Goal: Complete application form: Complete application form

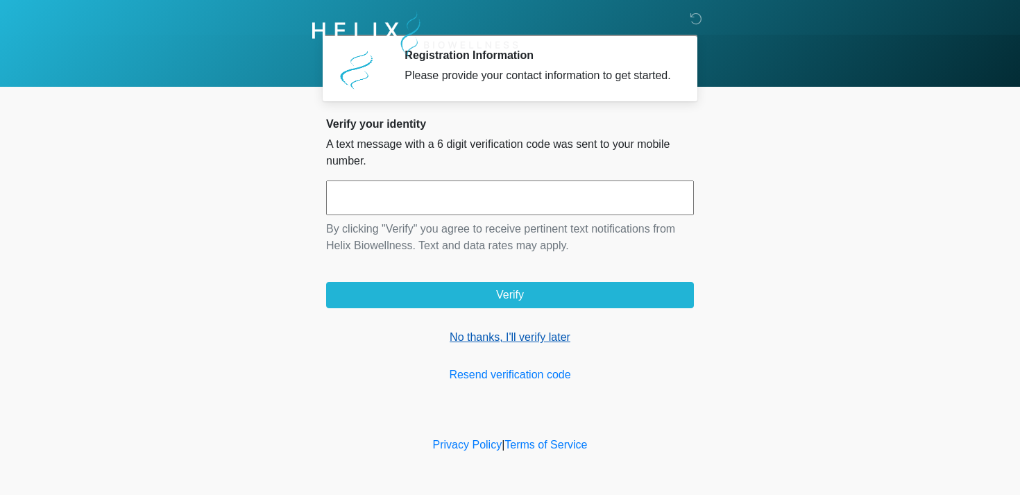
click at [482, 346] on link "No thanks, I'll verify later" at bounding box center [510, 337] width 368 height 17
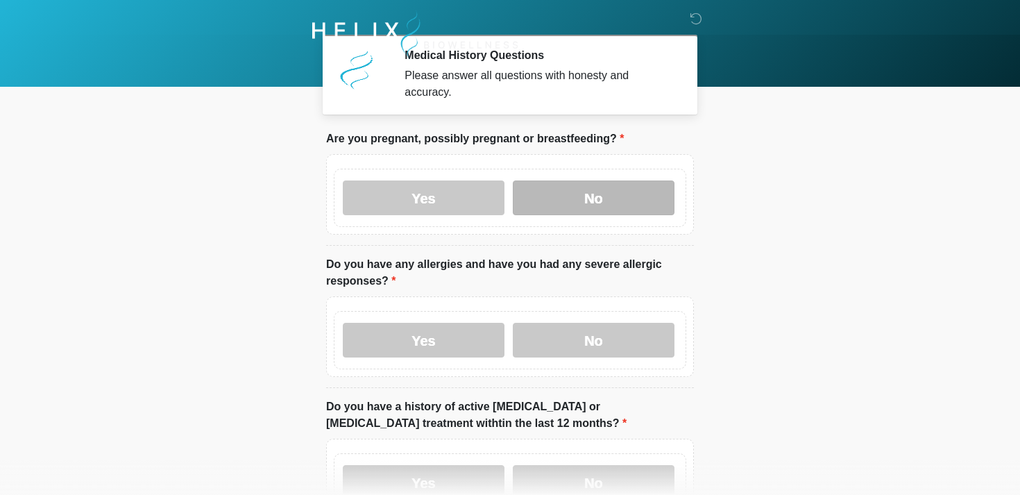
click at [561, 188] on label "No" at bounding box center [594, 197] width 162 height 35
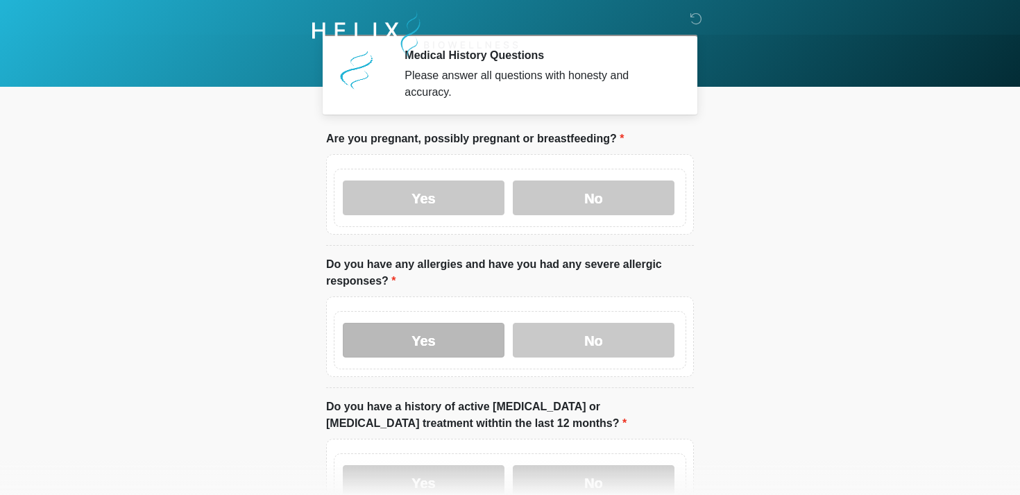
click at [465, 346] on label "Yes" at bounding box center [424, 340] width 162 height 35
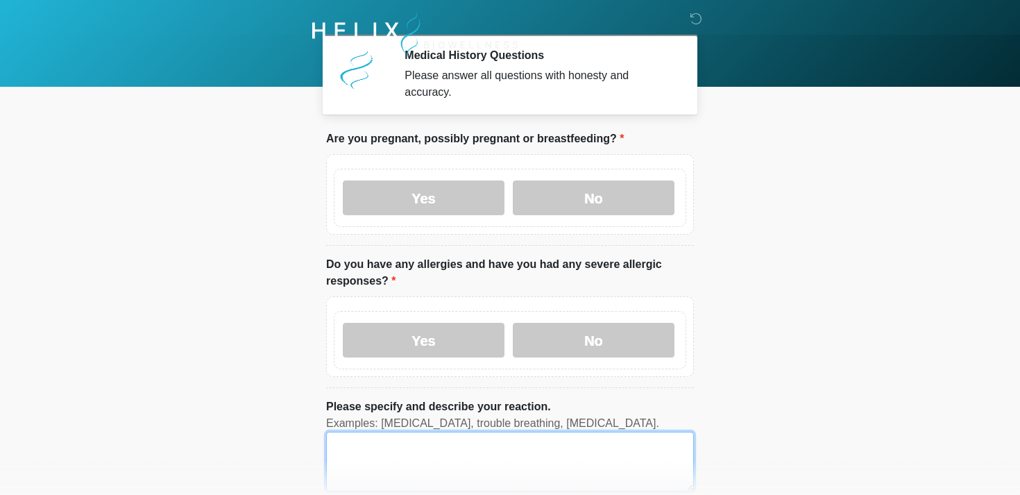
click at [404, 450] on textarea "Please specify and describe your reaction." at bounding box center [510, 462] width 368 height 60
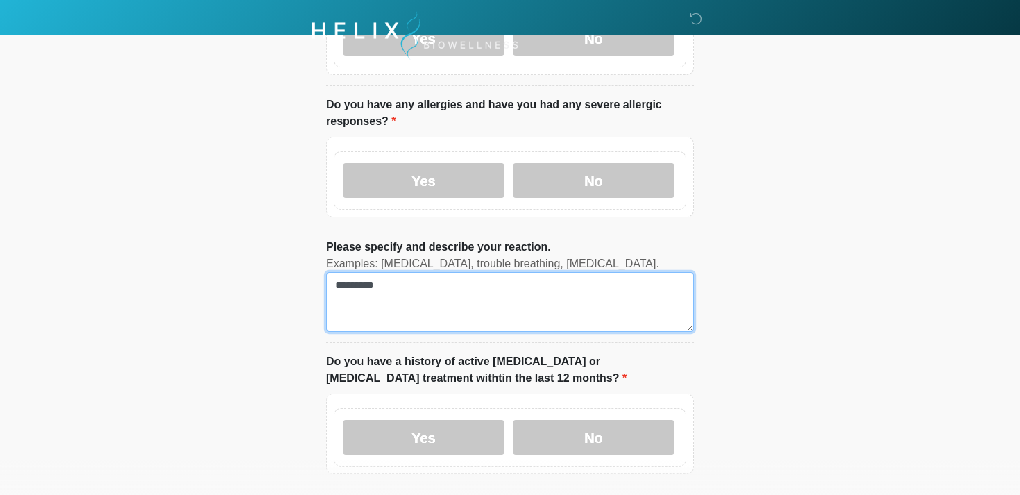
scroll to position [332, 0]
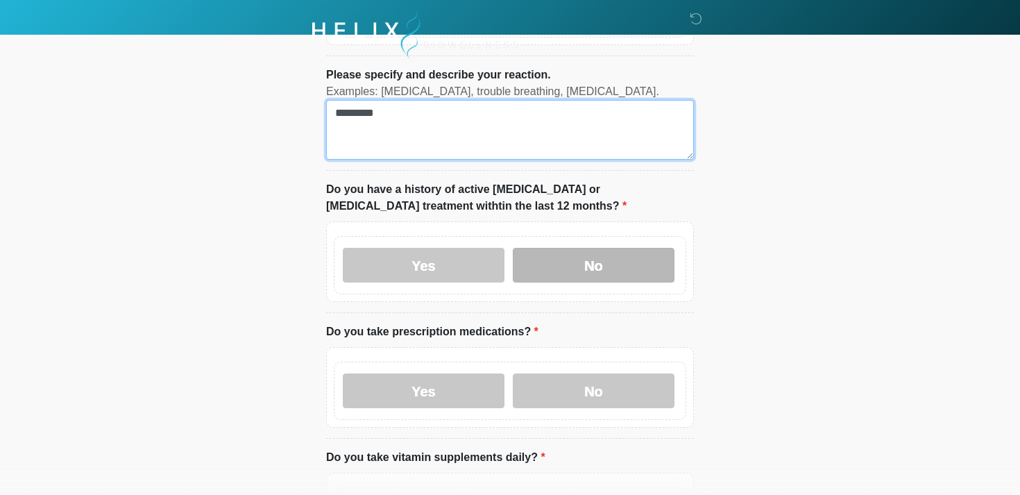
type textarea "********"
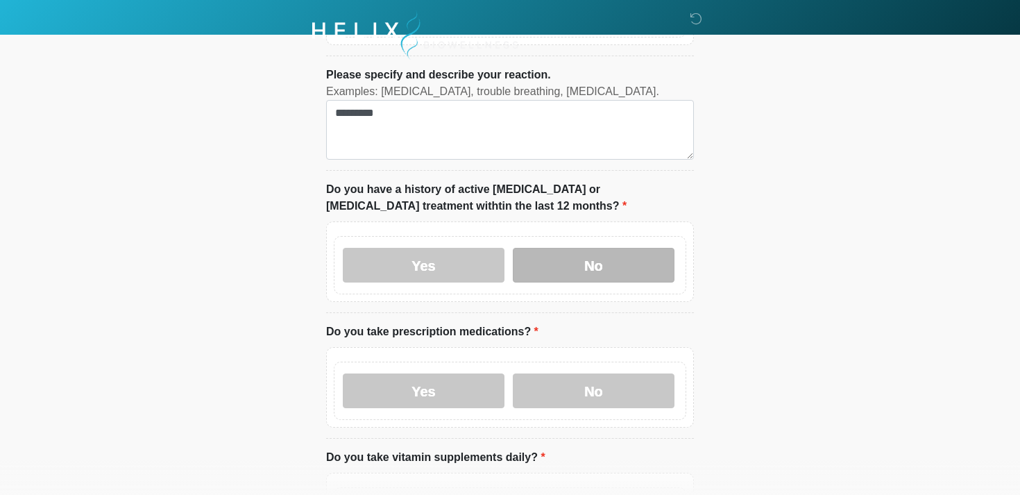
click at [559, 254] on label "No" at bounding box center [594, 265] width 162 height 35
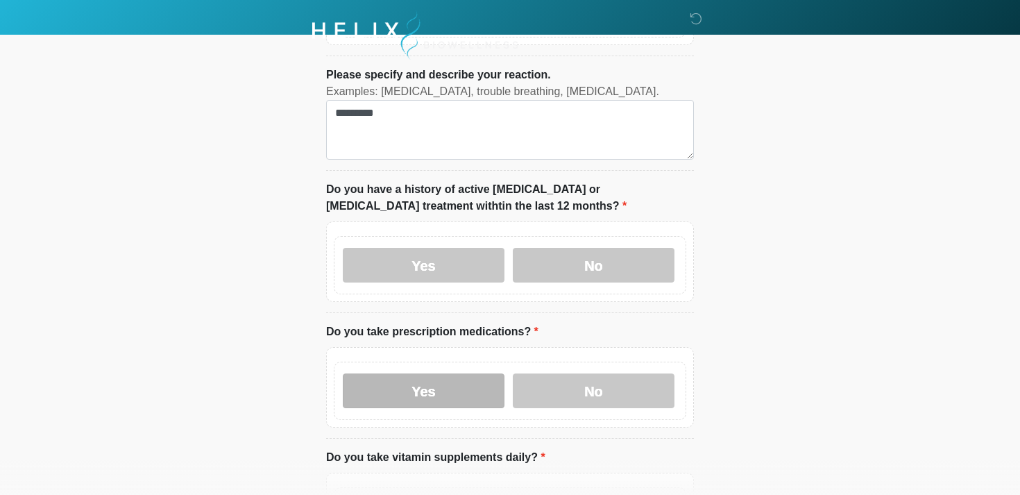
click at [449, 384] on label "Yes" at bounding box center [424, 390] width 162 height 35
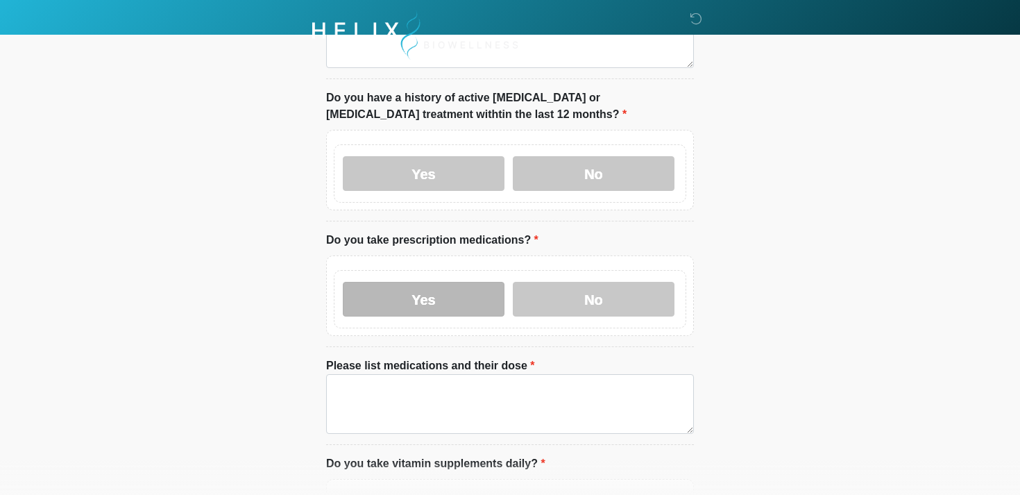
scroll to position [462, 0]
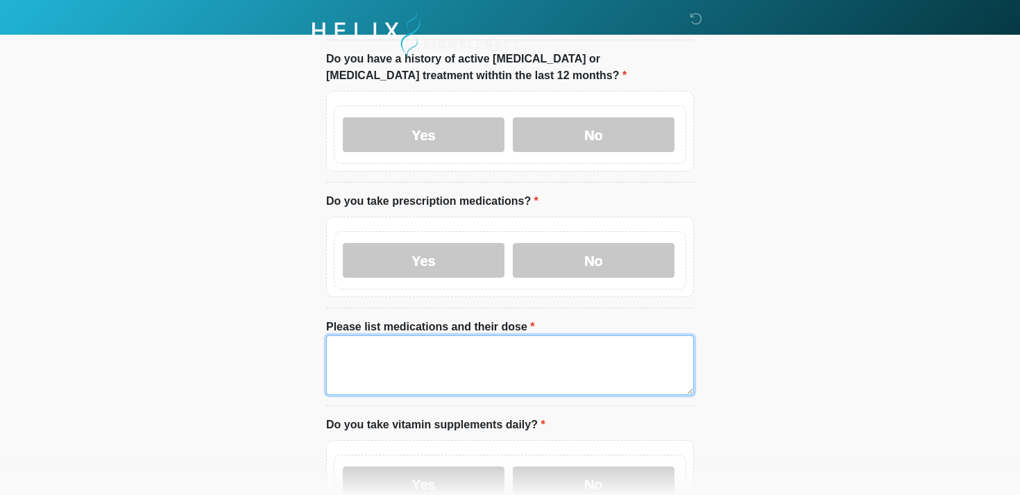
click at [421, 373] on textarea "Please list medications and their dose" at bounding box center [510, 365] width 368 height 60
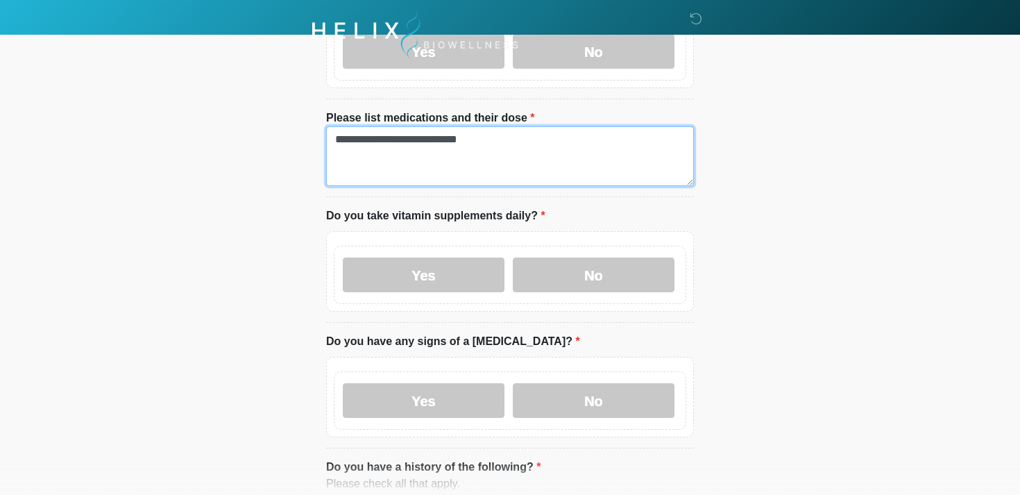
scroll to position [680, 0]
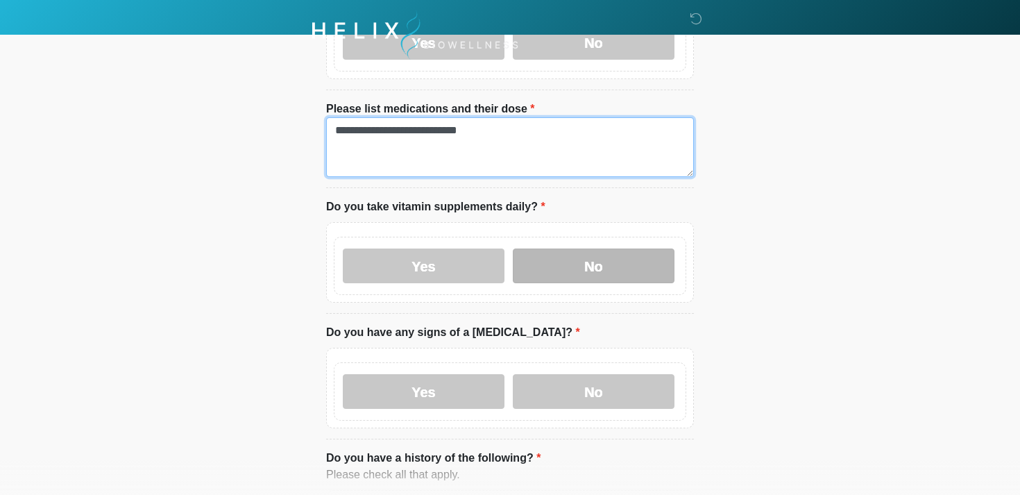
type textarea "**********"
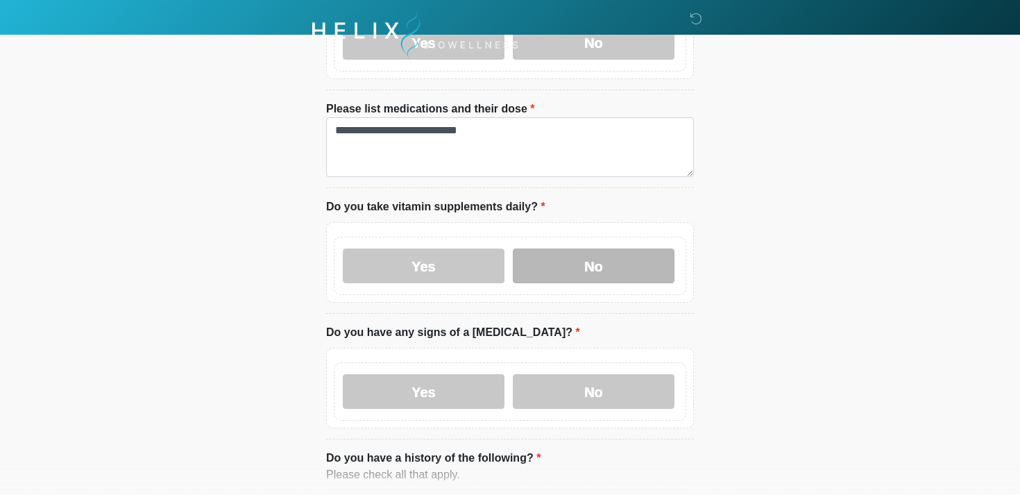
click at [581, 269] on label "No" at bounding box center [594, 265] width 162 height 35
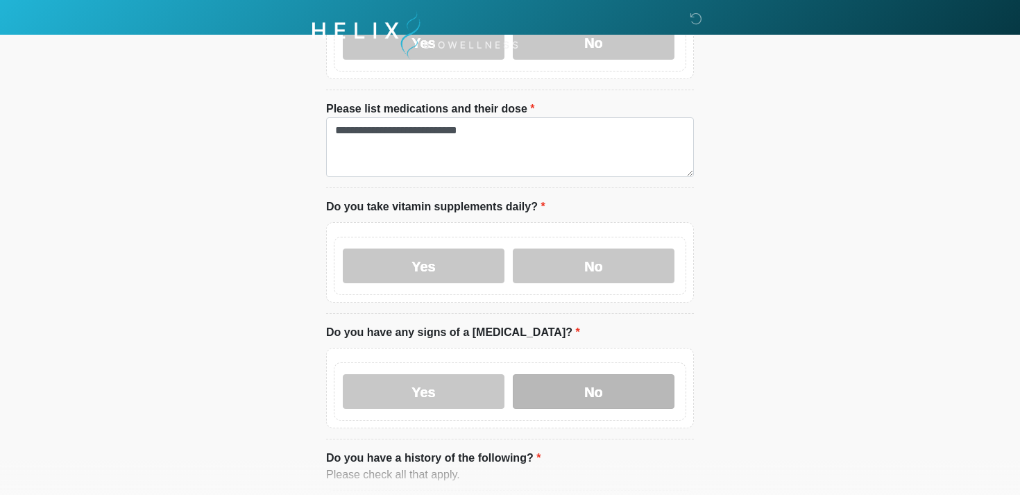
click at [555, 395] on label "No" at bounding box center [594, 391] width 162 height 35
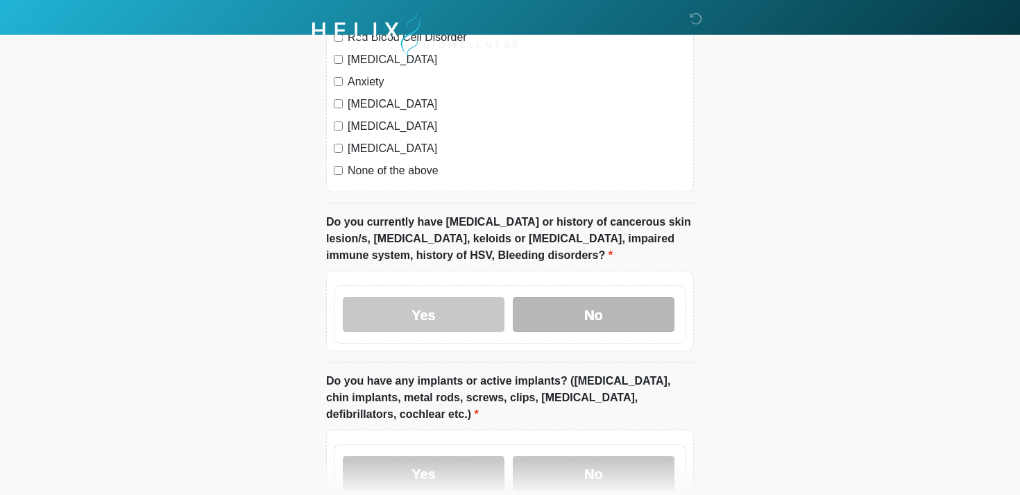
scroll to position [1265, 0]
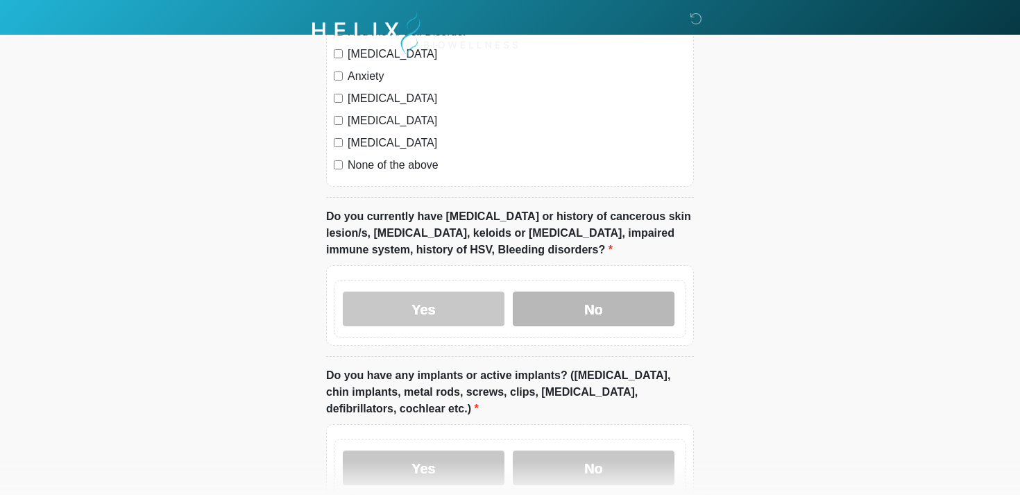
click at [572, 302] on label "No" at bounding box center [594, 308] width 162 height 35
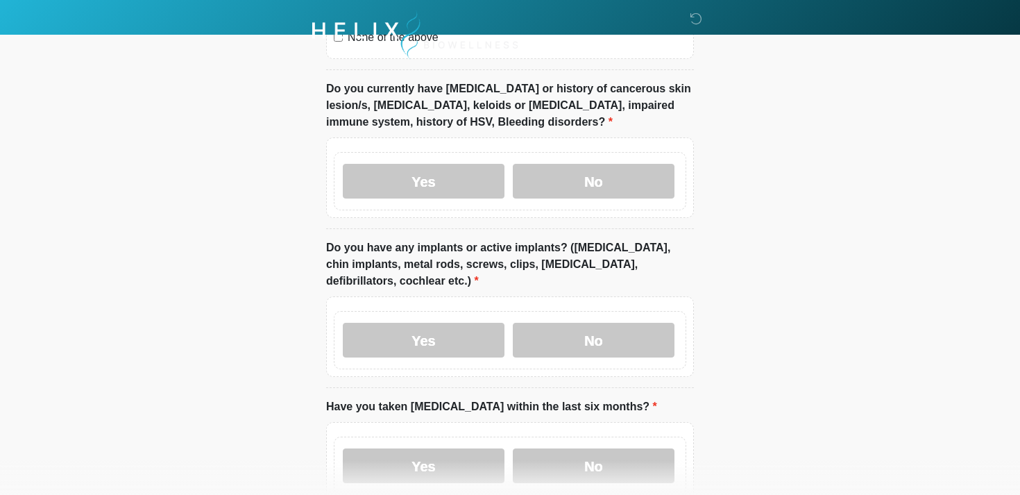
scroll to position [1465, 0]
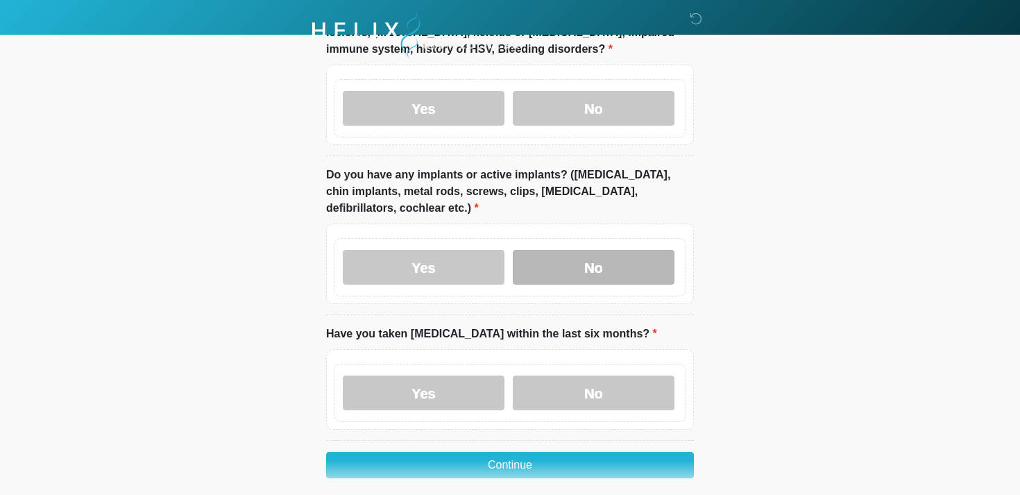
click at [576, 258] on label "No" at bounding box center [594, 267] width 162 height 35
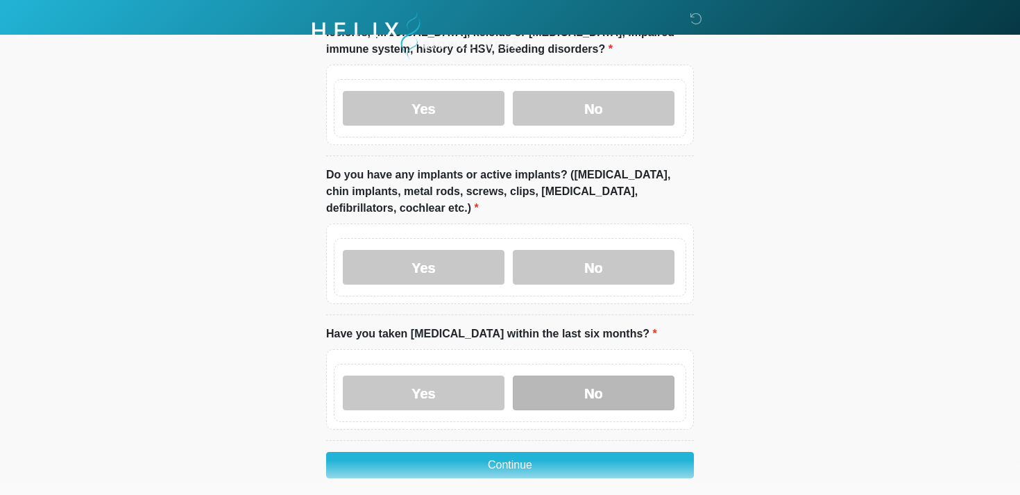
click at [549, 383] on label "No" at bounding box center [594, 392] width 162 height 35
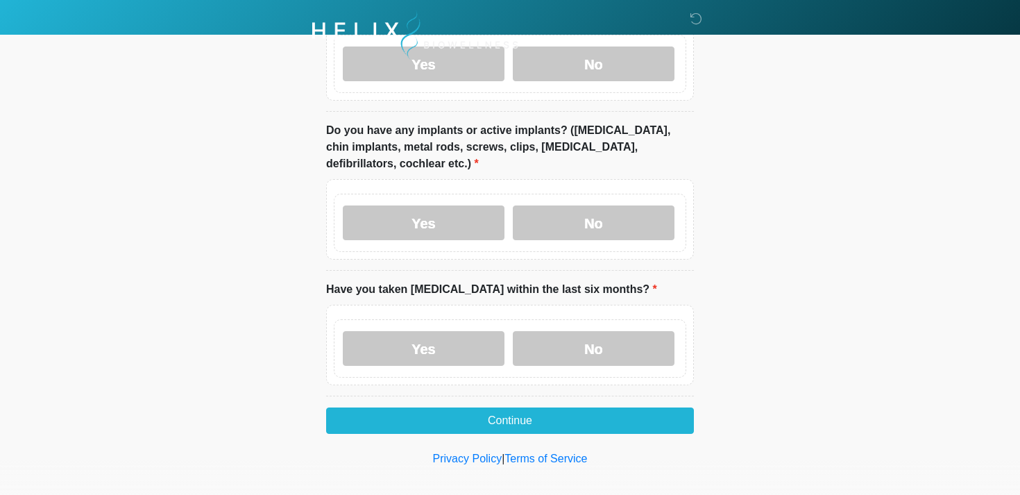
scroll to position [1519, 0]
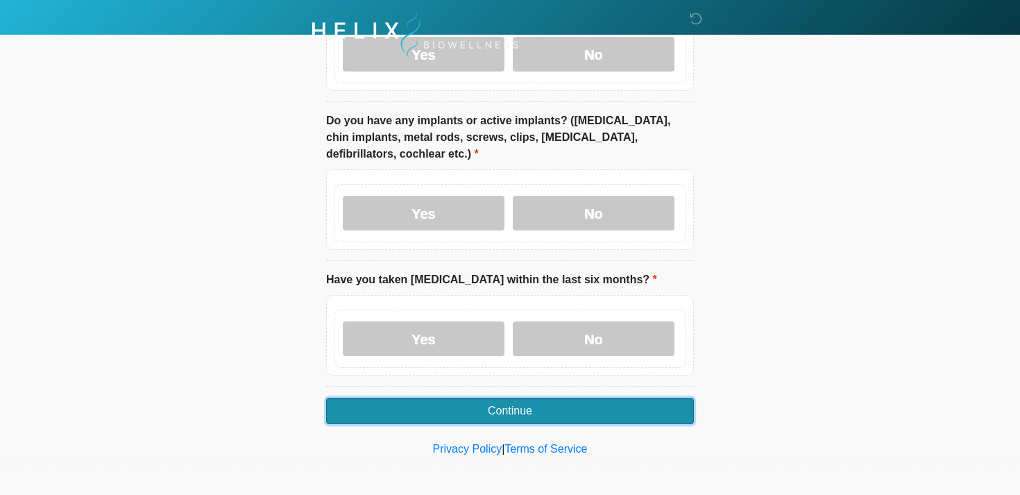
click at [437, 412] on button "Continue" at bounding box center [510, 411] width 368 height 26
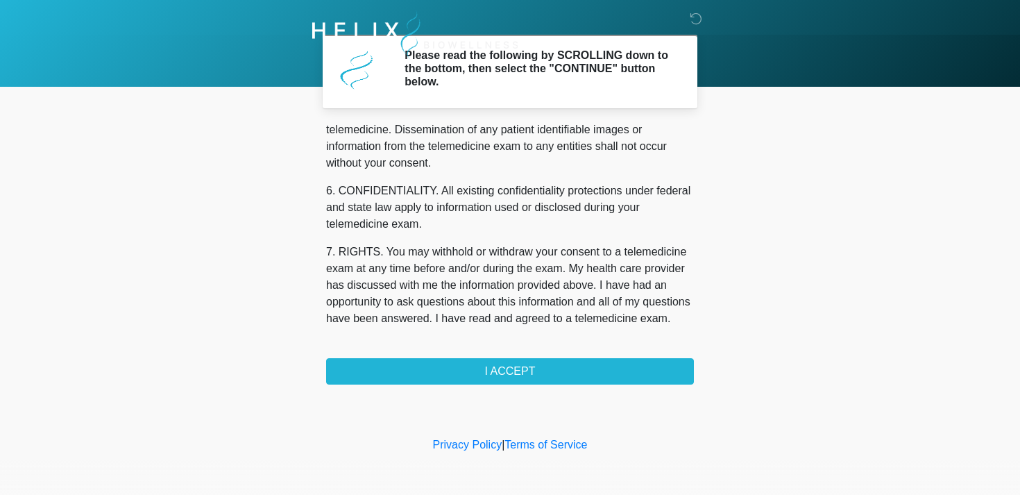
scroll to position [588, 0]
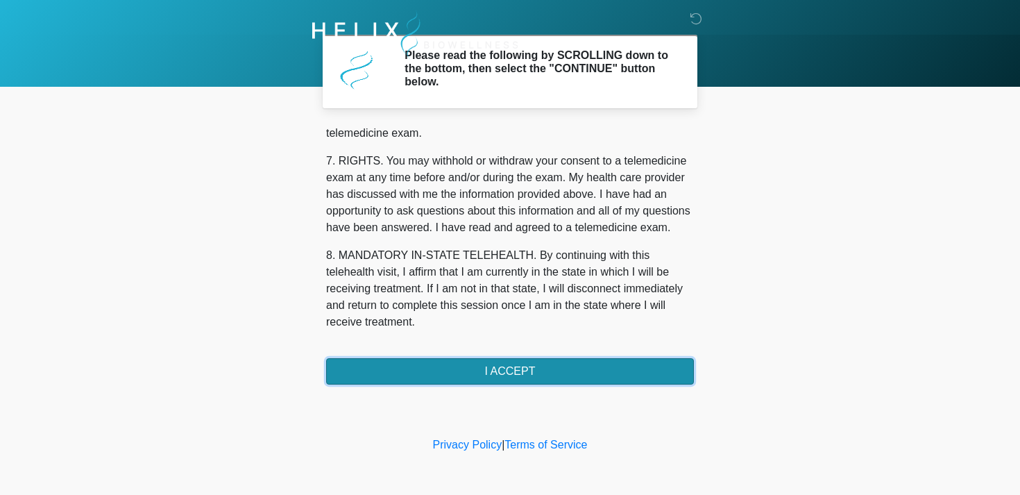
click at [479, 372] on button "I ACCEPT" at bounding box center [510, 371] width 368 height 26
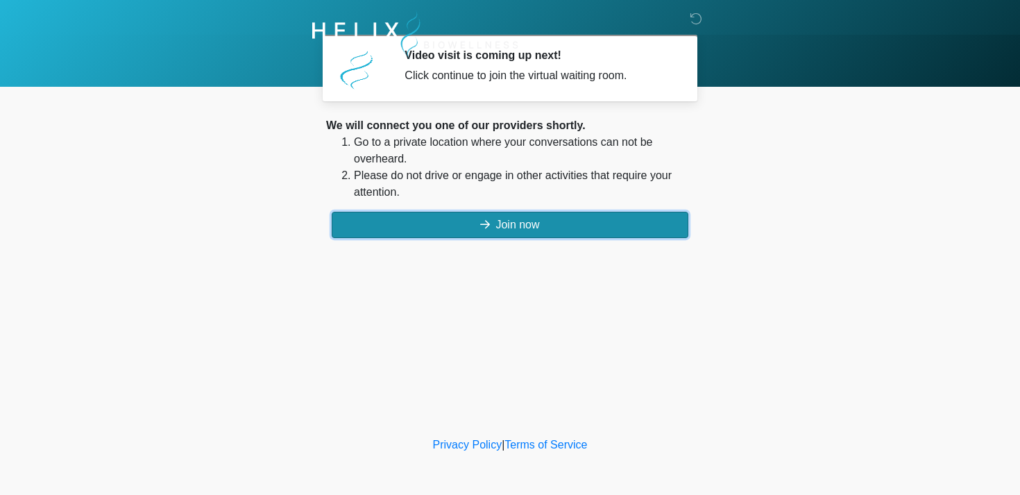
click at [384, 223] on button "Join now" at bounding box center [510, 225] width 357 height 26
click at [386, 222] on button "Join now" at bounding box center [510, 225] width 357 height 26
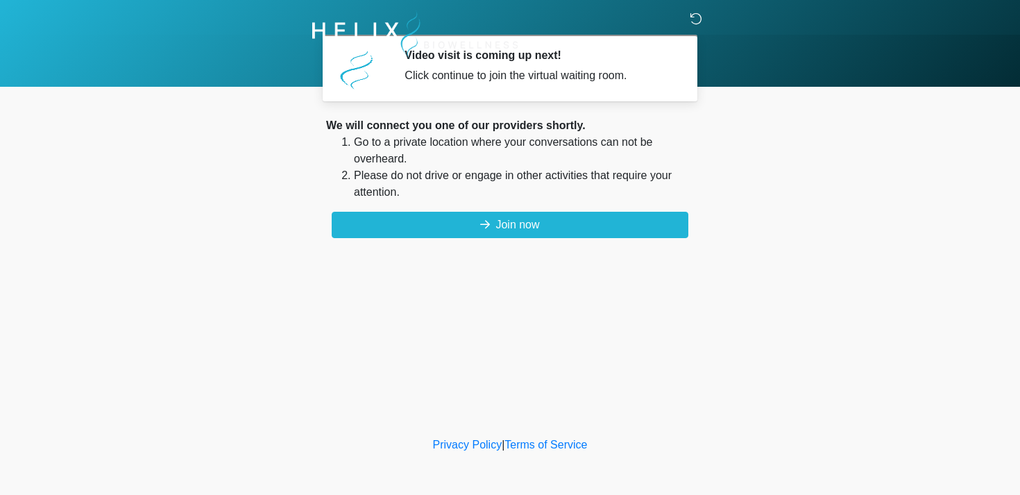
click at [695, 20] on icon at bounding box center [696, 18] width 12 height 12
